Goal: Task Accomplishment & Management: Use online tool/utility

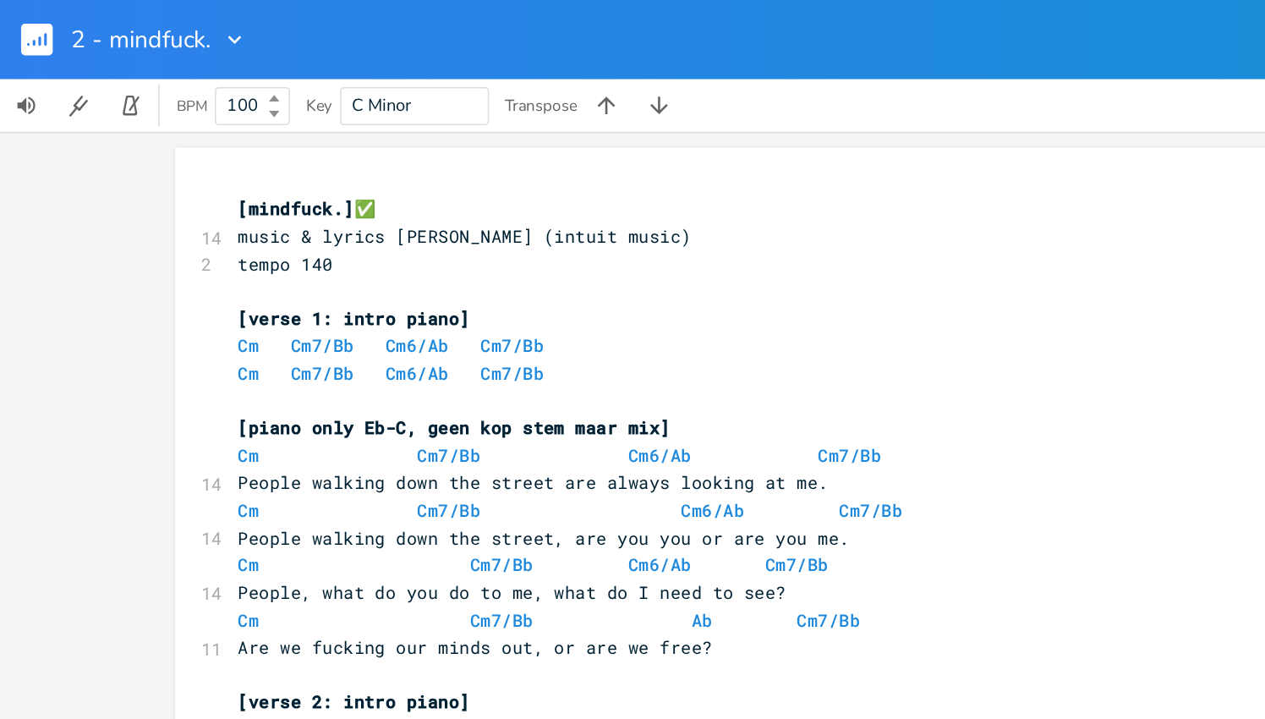
click at [150, 25] on icon "button" at bounding box center [150, 25] width 17 height 17
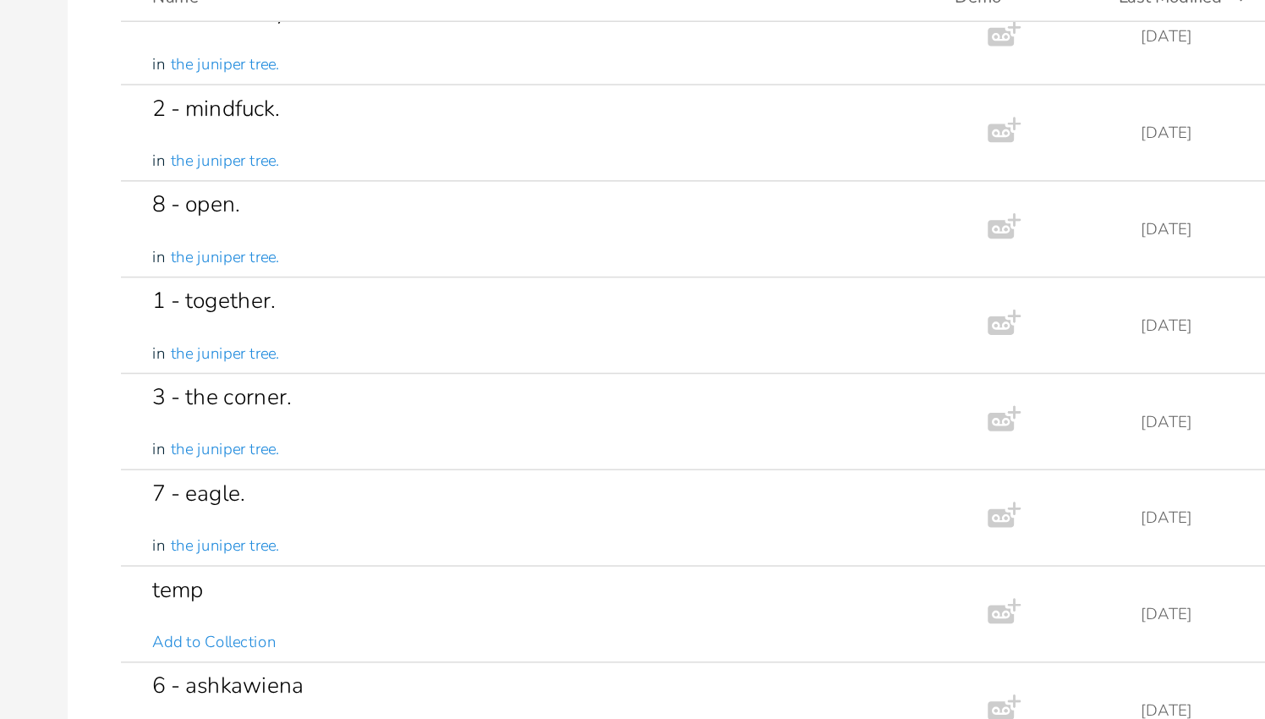
scroll to position [270, 0]
click at [502, 460] on div "7 - eagle. in the juniper tree." at bounding box center [511, 461] width 509 height 61
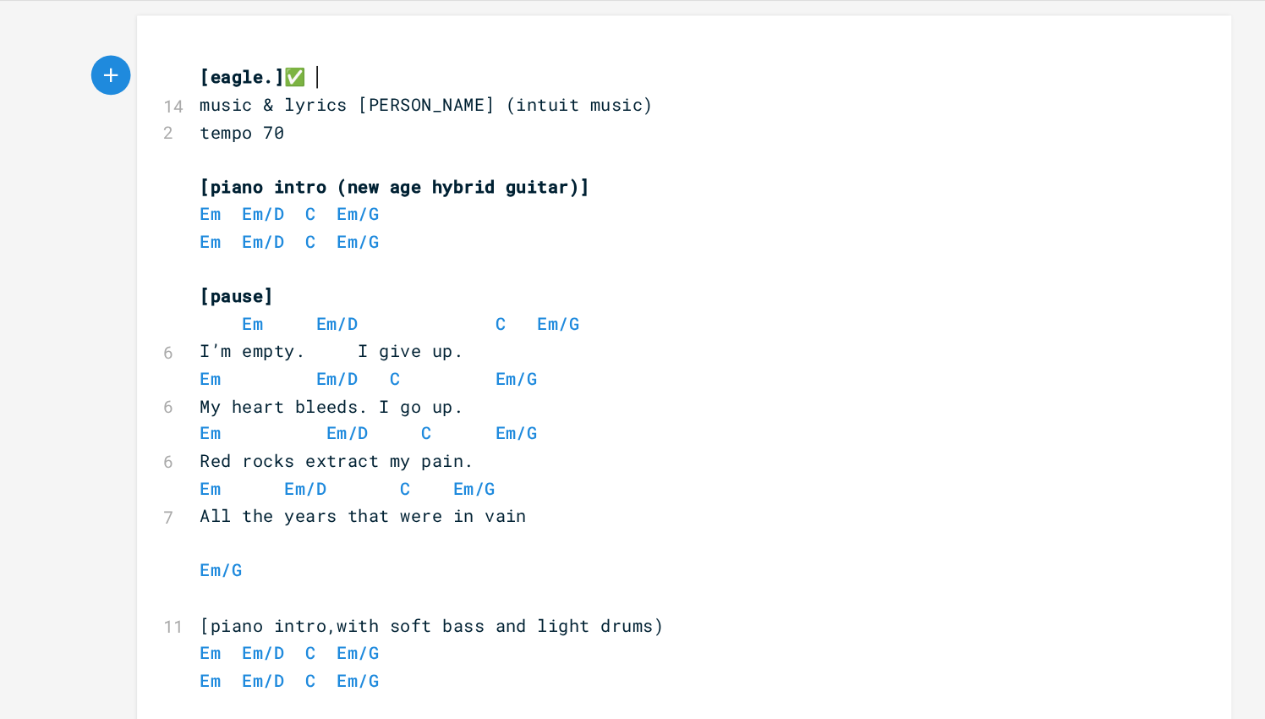
click at [278, 184] on pre "​" at bounding box center [455, 187] width 610 height 18
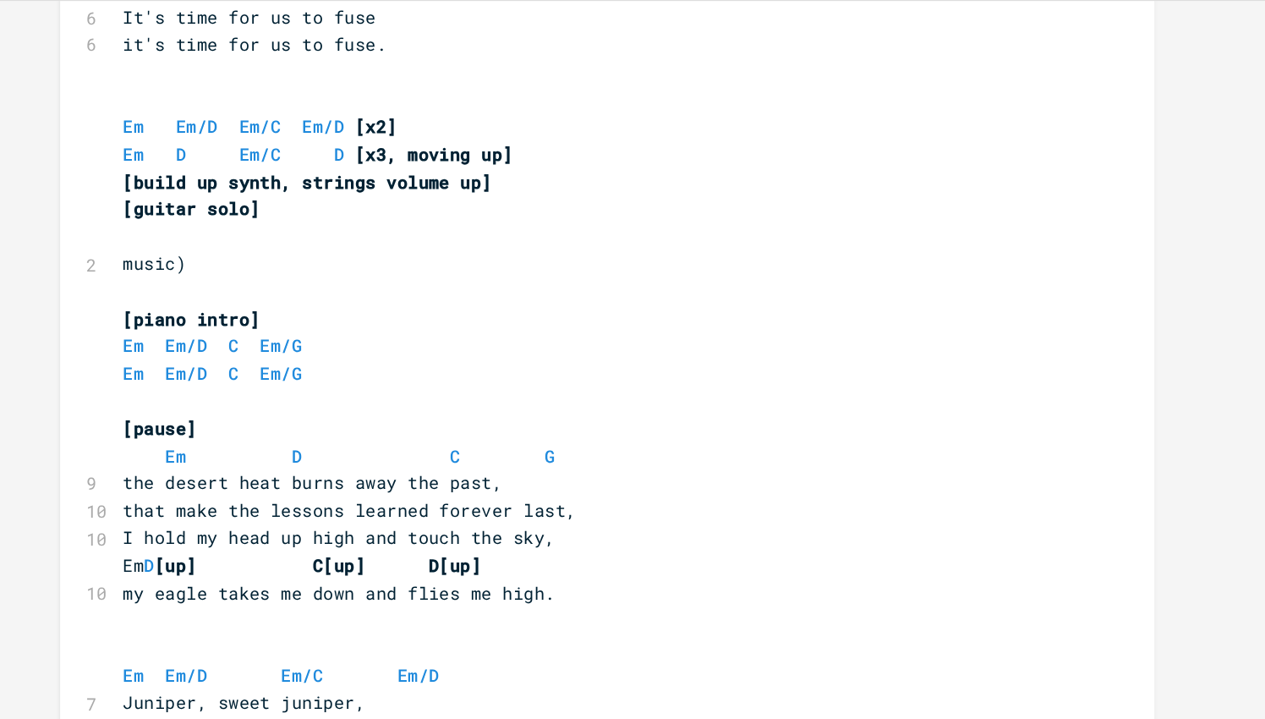
scroll to position [71, 0]
